Goal: Information Seeking & Learning: Learn about a topic

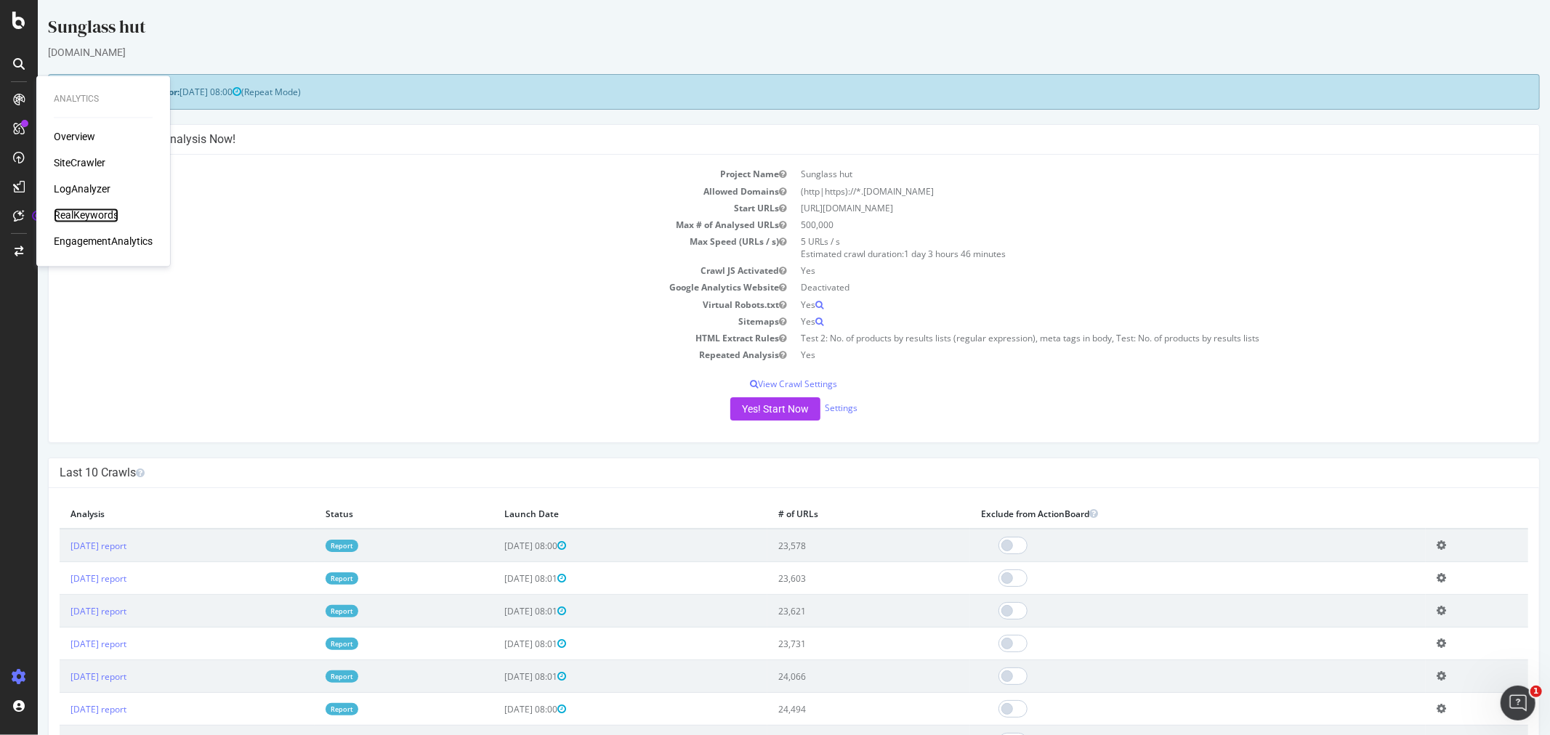
click at [93, 213] on div "RealKeywords" at bounding box center [86, 215] width 65 height 15
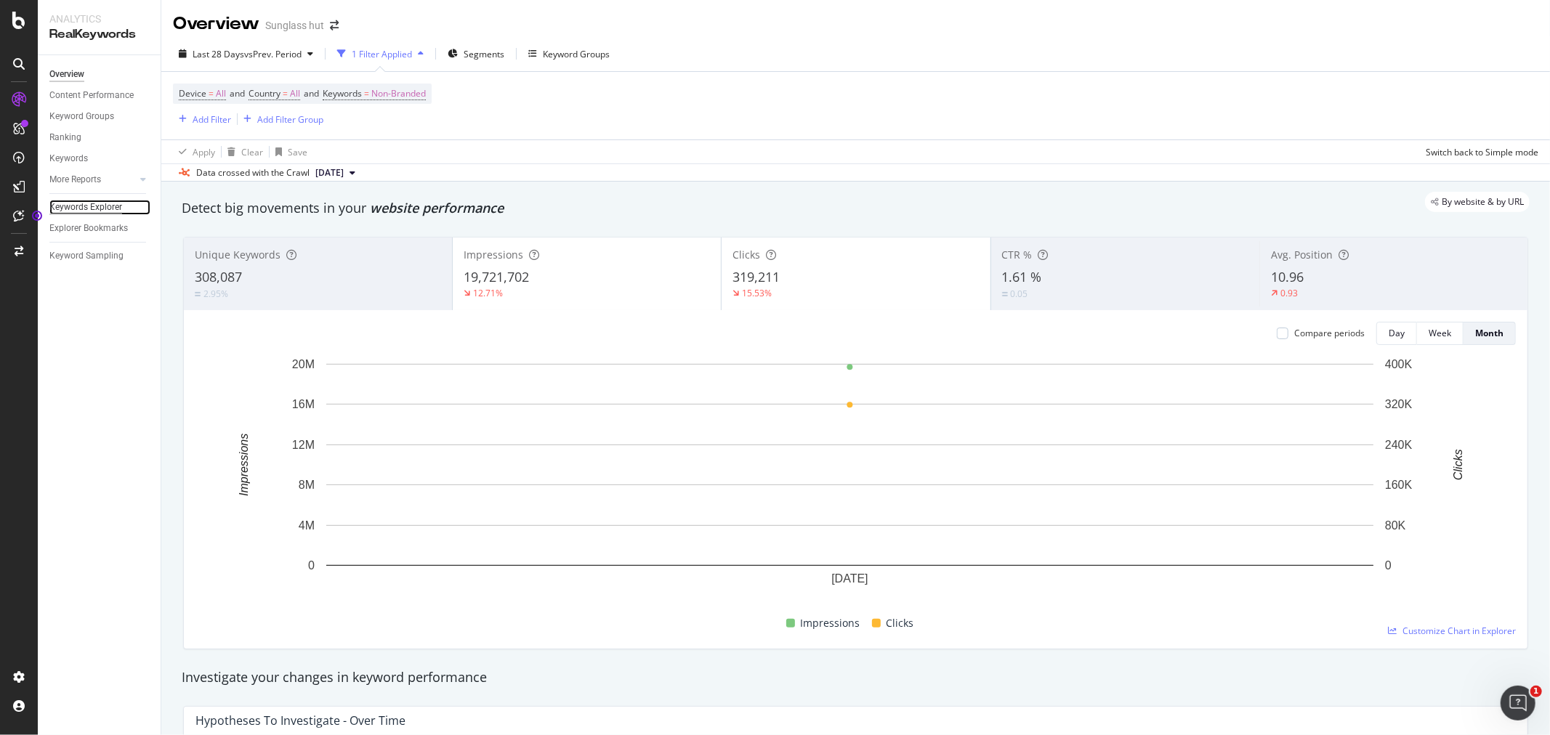
click at [92, 208] on div "Keywords Explorer" at bounding box center [85, 207] width 73 height 15
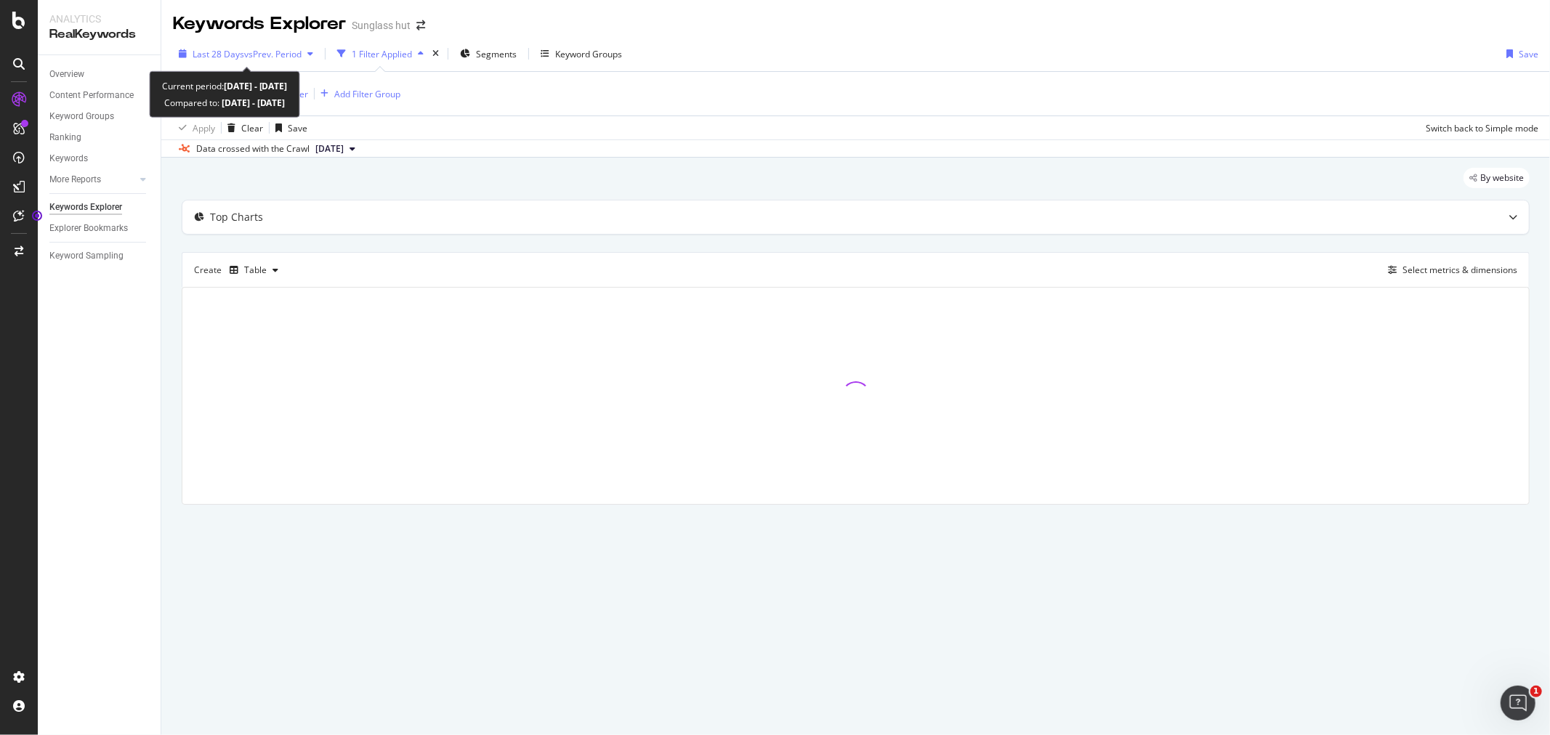
click at [270, 58] on span "vs Prev. Period" at bounding box center [272, 54] width 57 height 12
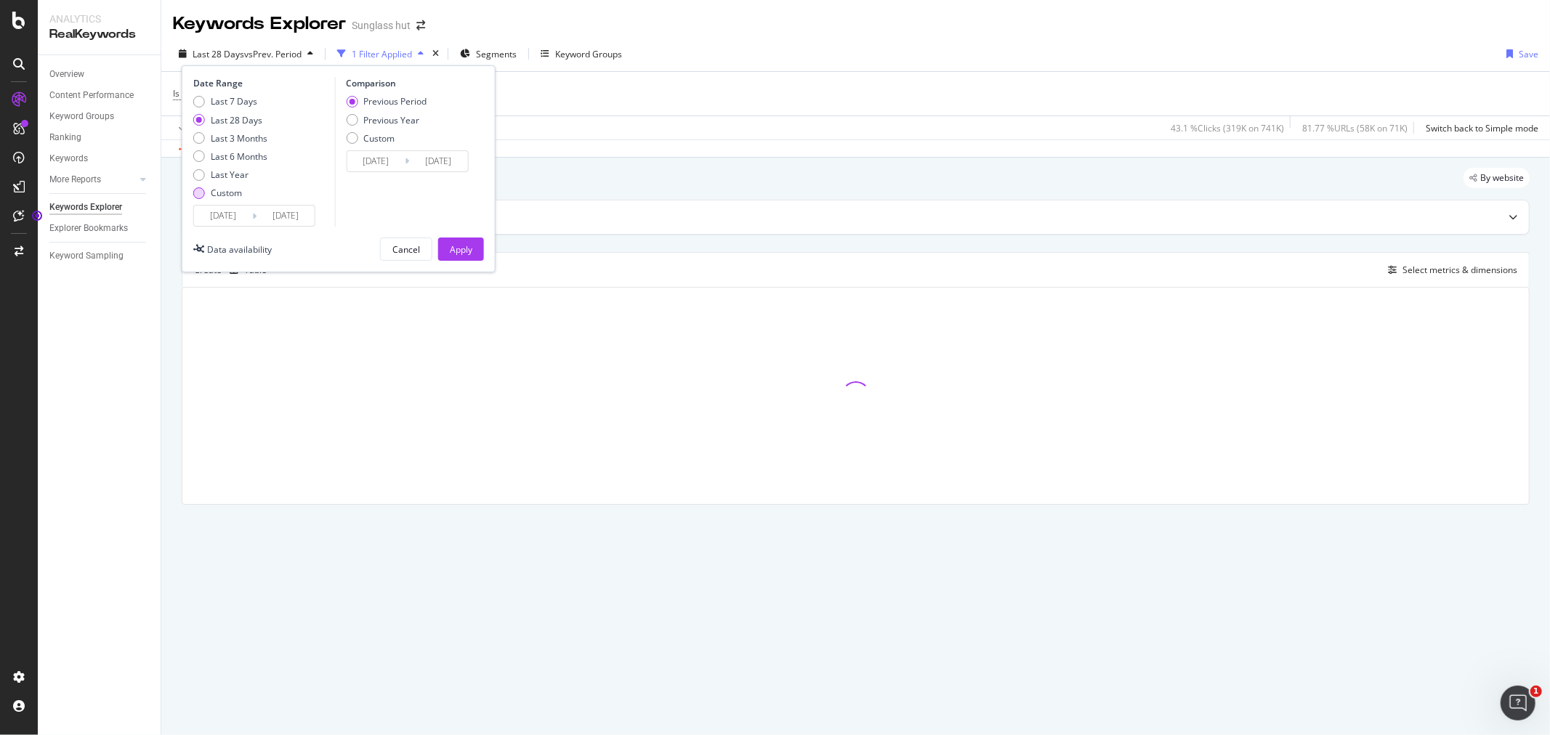
click at [206, 192] on div "Custom" at bounding box center [230, 193] width 74 height 12
click at [218, 215] on input "[DATE]" at bounding box center [223, 216] width 58 height 20
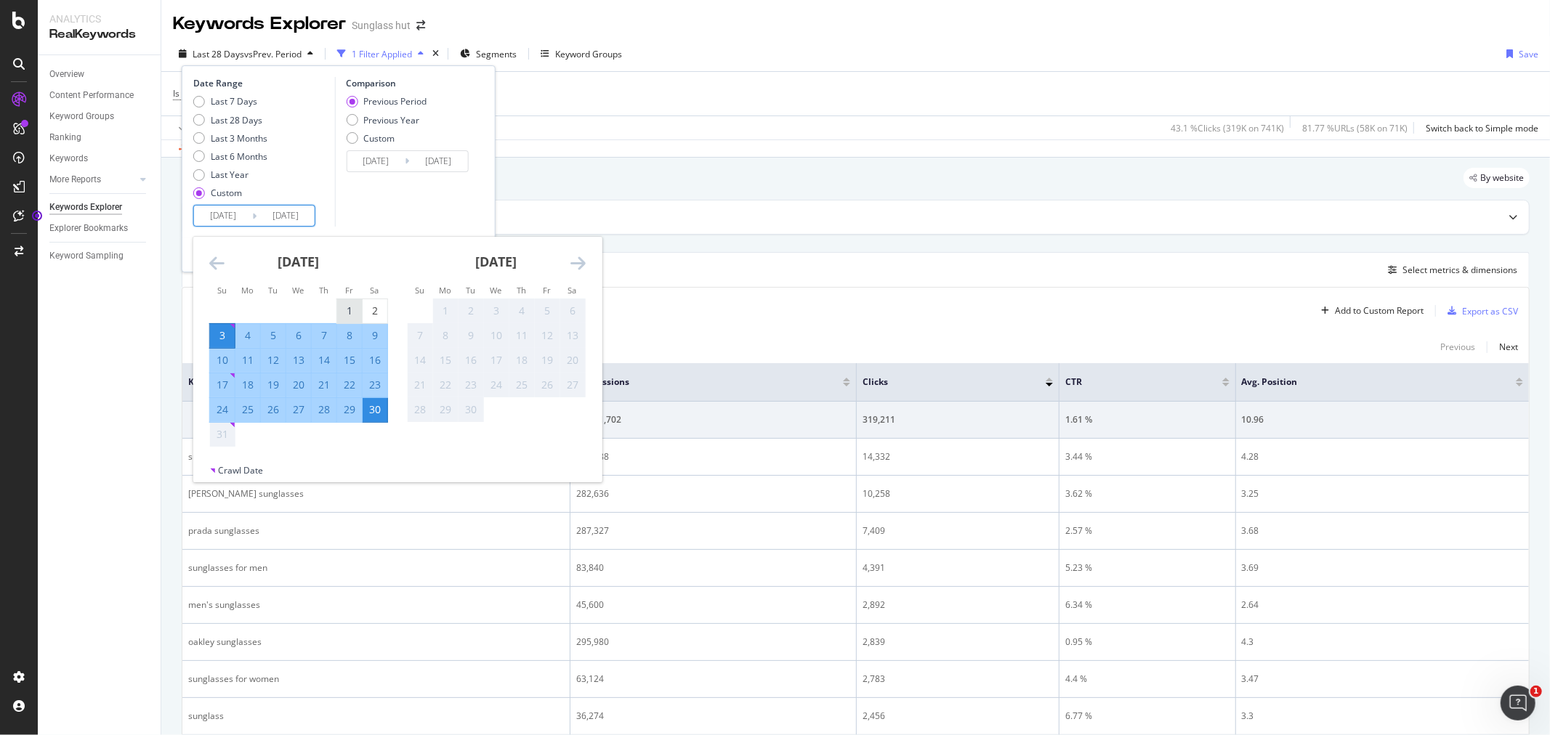
click at [350, 313] on div "1" at bounding box center [349, 311] width 25 height 15
type input "[DATE]"
click at [378, 405] on div "30" at bounding box center [375, 409] width 25 height 15
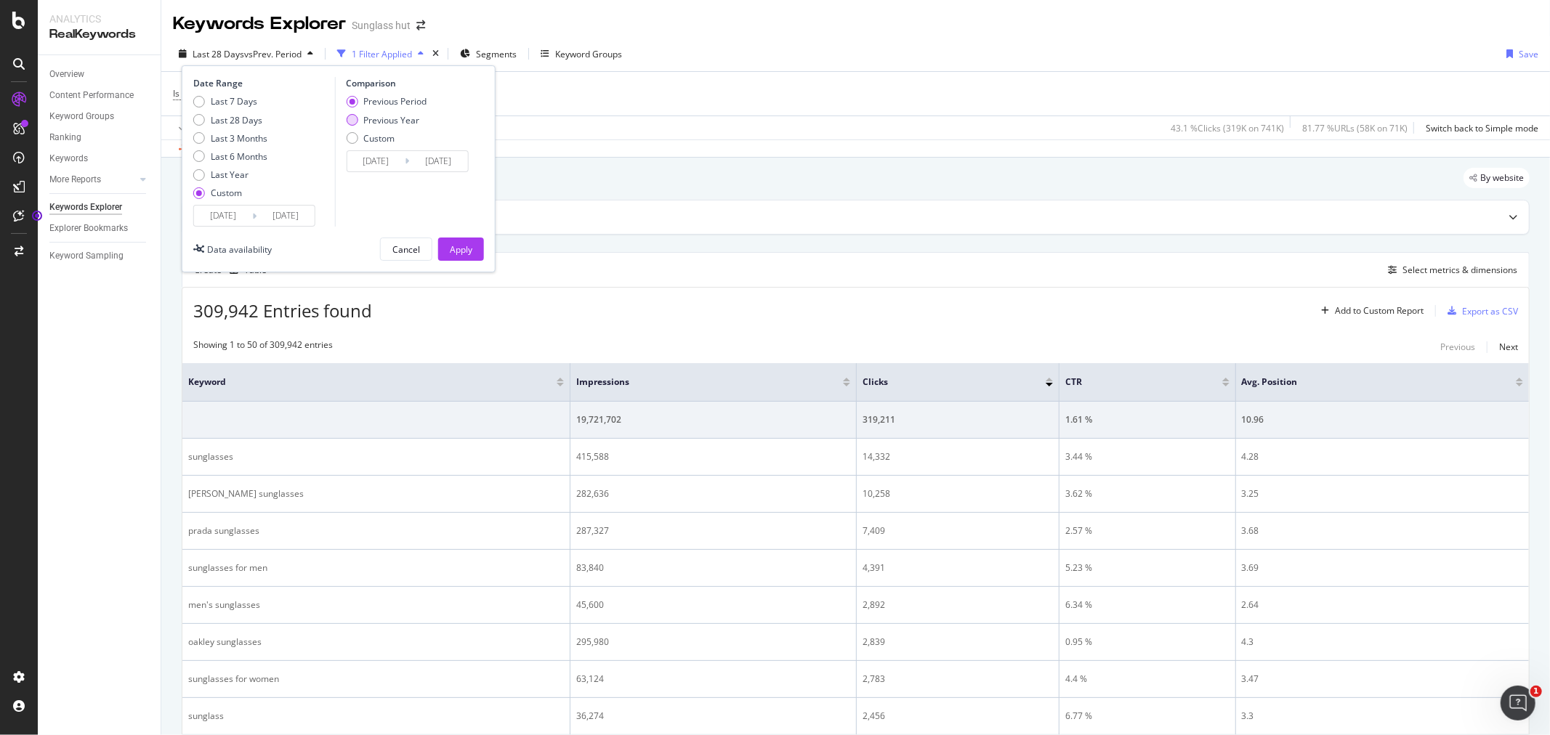
click at [389, 121] on div "Previous Year" at bounding box center [391, 120] width 56 height 12
type input "[DATE]"
click at [471, 259] on div "Apply" at bounding box center [461, 249] width 23 height 22
